Goal: Task Accomplishment & Management: Manage account settings

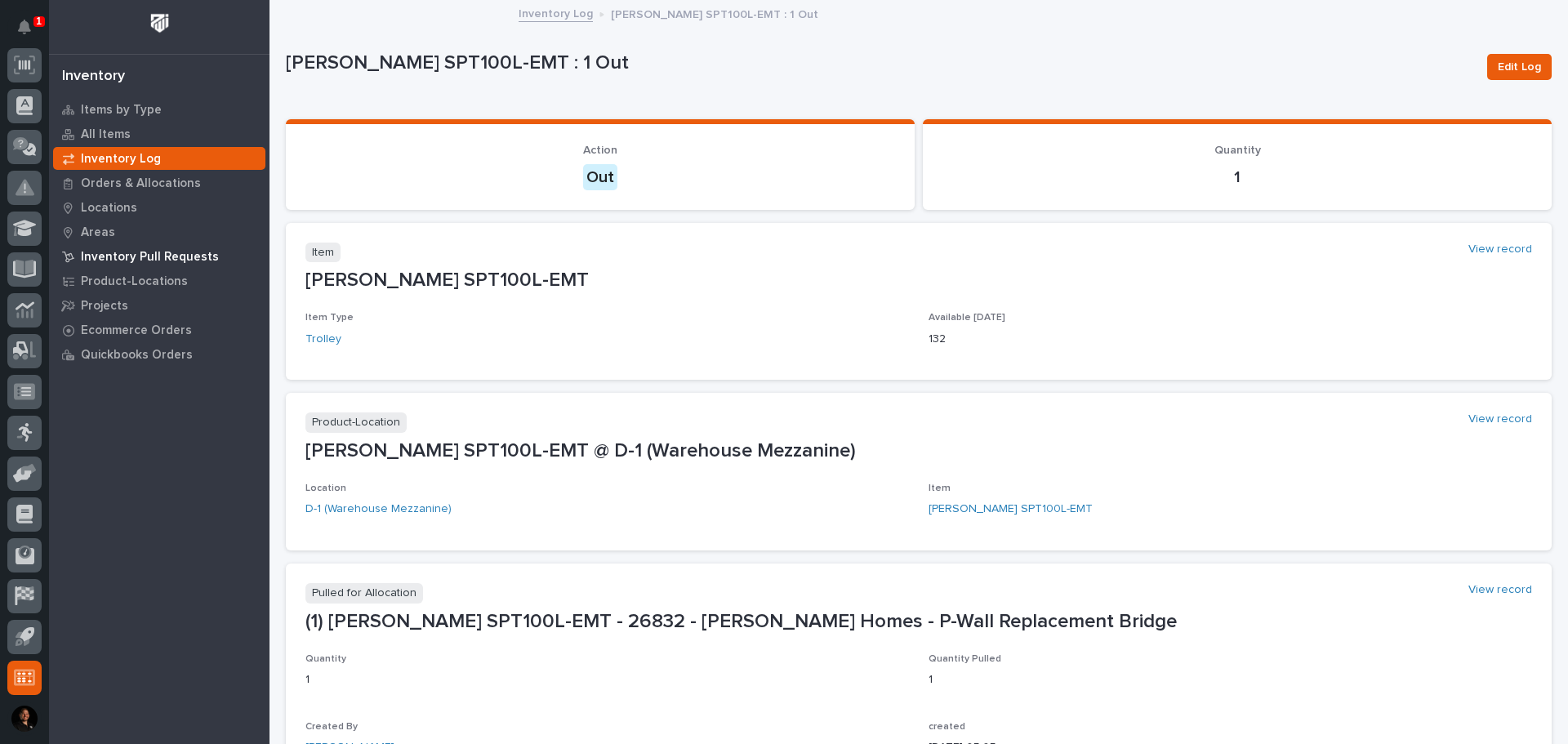
click at [132, 259] on p "Inventory Pull Requests" at bounding box center [150, 257] width 138 height 14
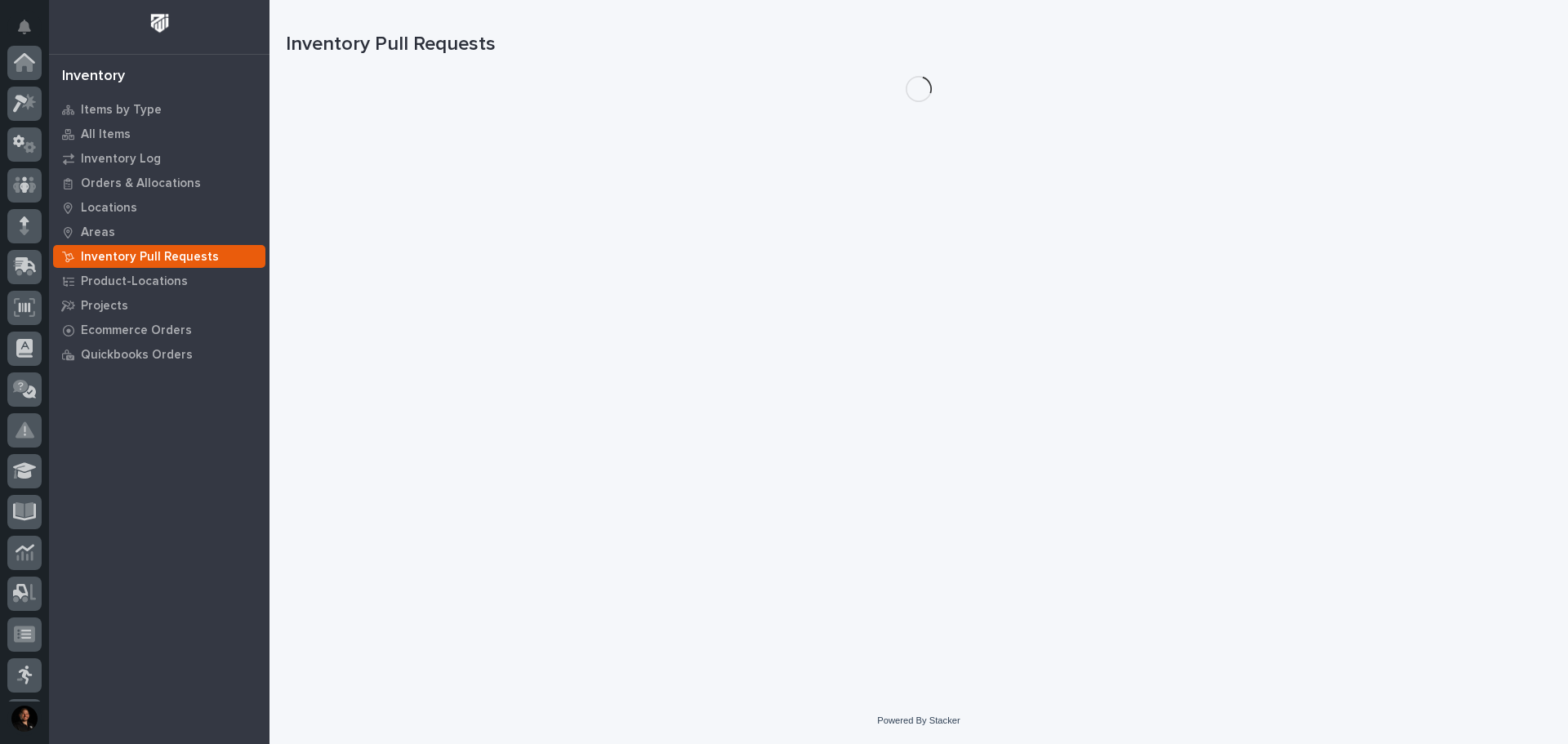
scroll to position [243, 0]
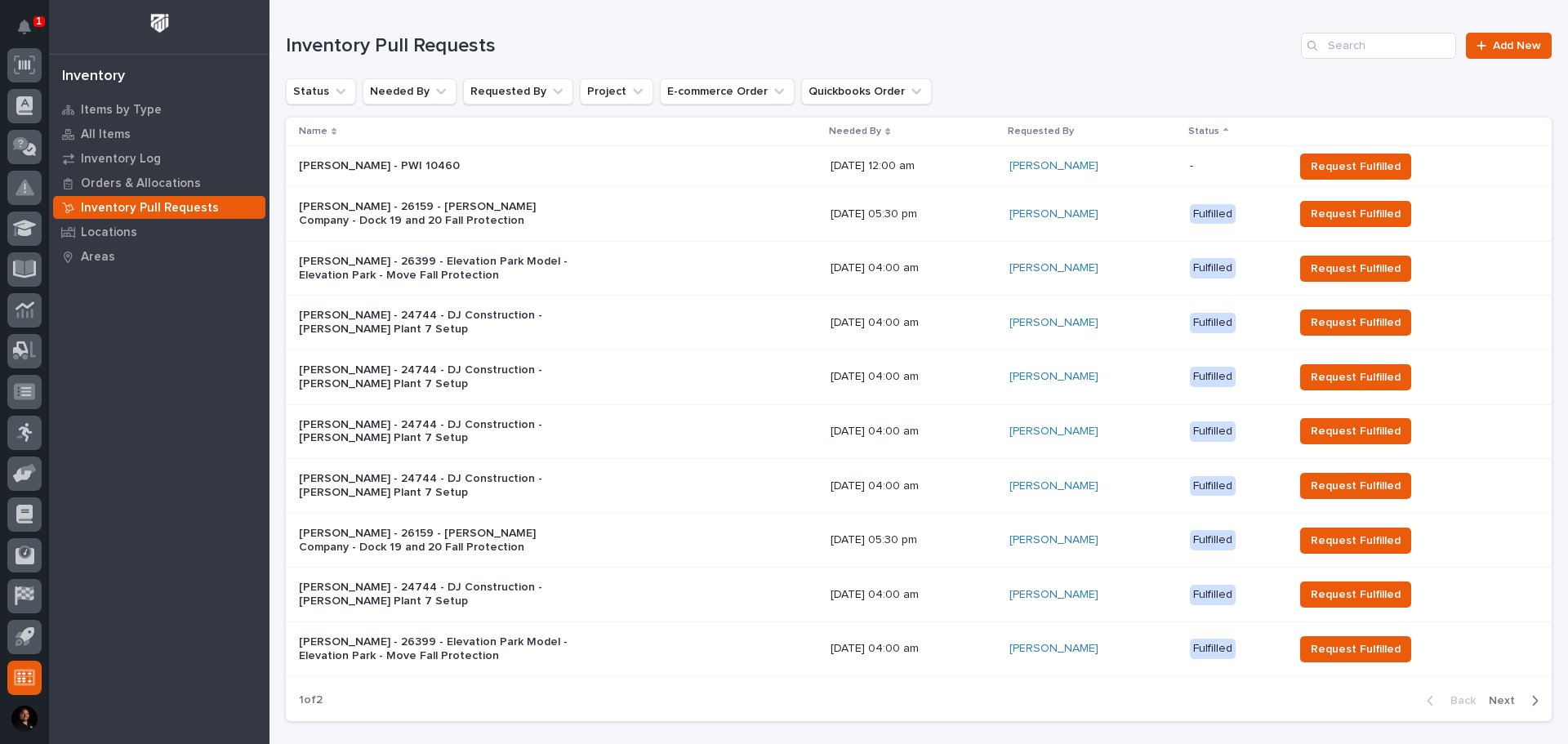
click at [386, 165] on p "[PERSON_NAME] - PWI 10460" at bounding box center [442, 166] width 286 height 14
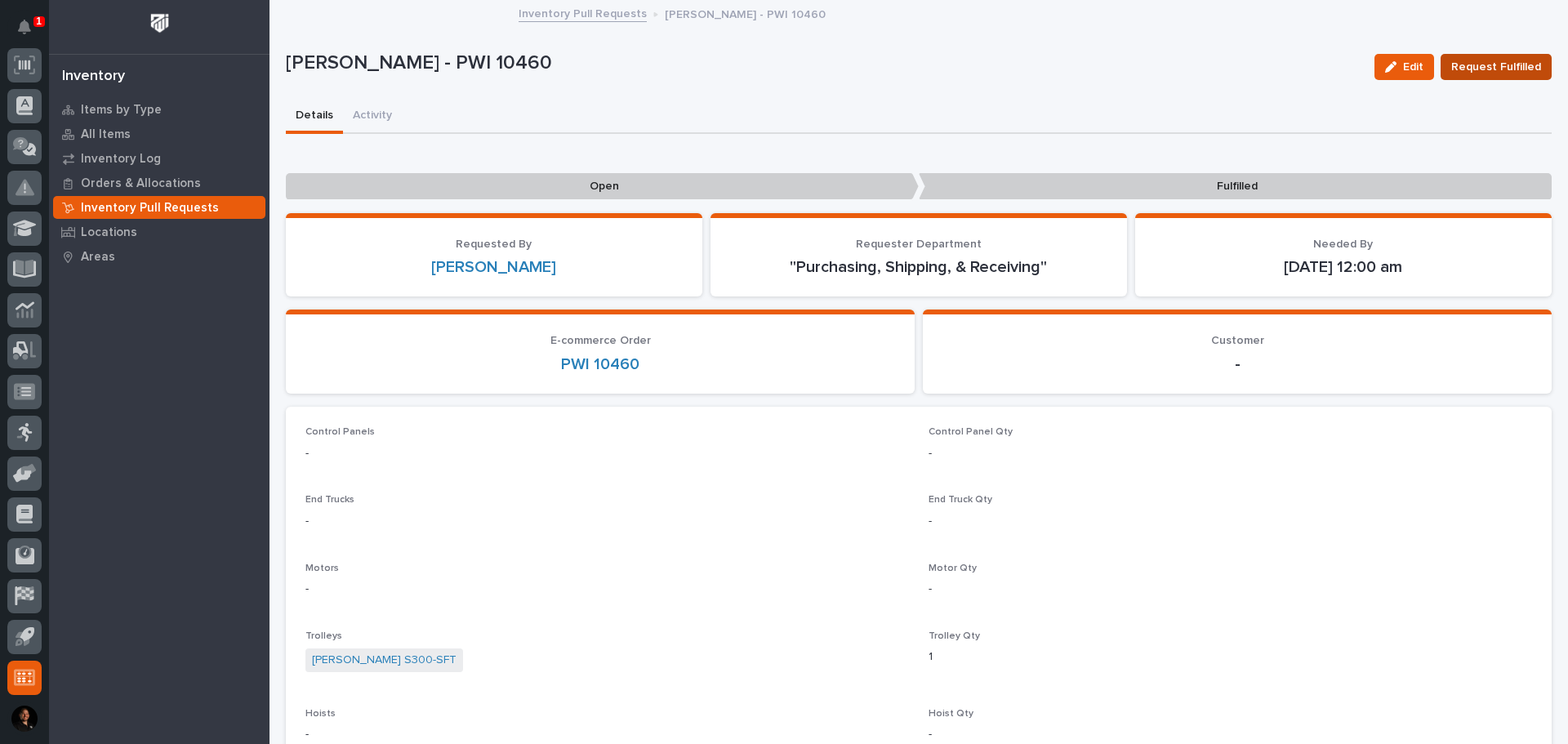
click at [1508, 68] on span "Request Fulfilled" at bounding box center [1496, 67] width 90 height 16
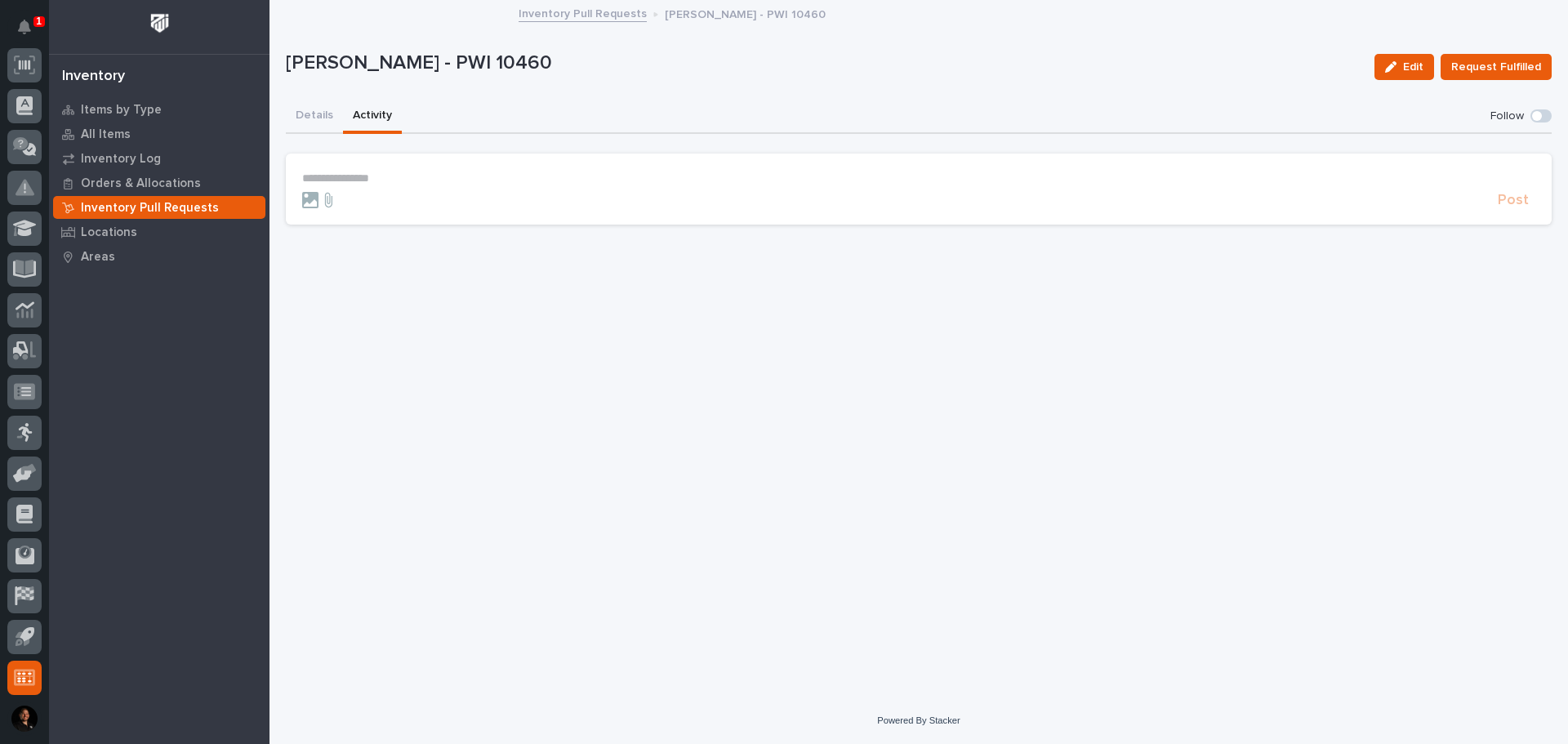
click at [381, 107] on button "Activity" at bounding box center [373, 117] width 59 height 35
click at [308, 120] on button "Details" at bounding box center [314, 117] width 57 height 35
